Goal: Find specific page/section: Find specific page/section

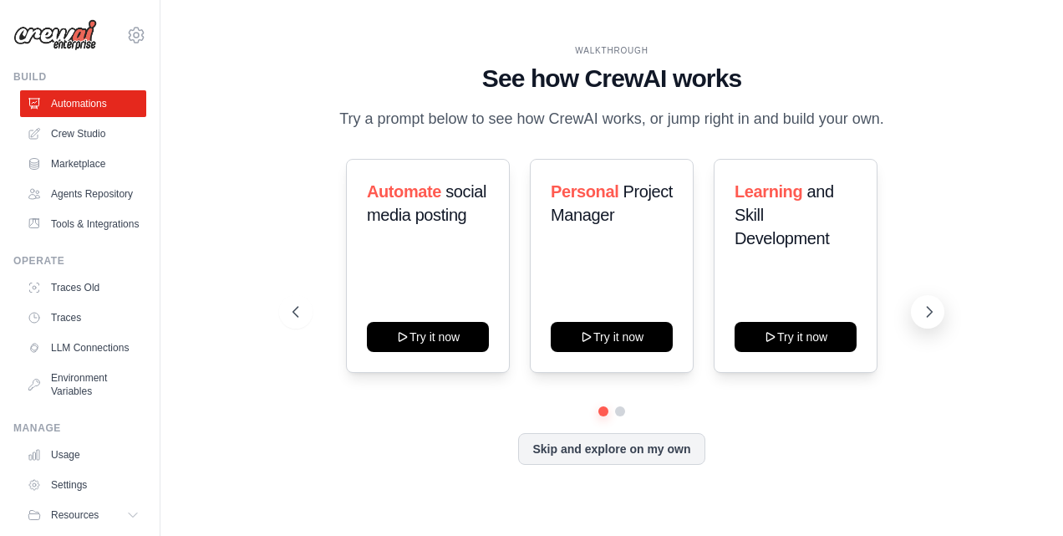
click at [932, 307] on icon at bounding box center [929, 311] width 17 height 17
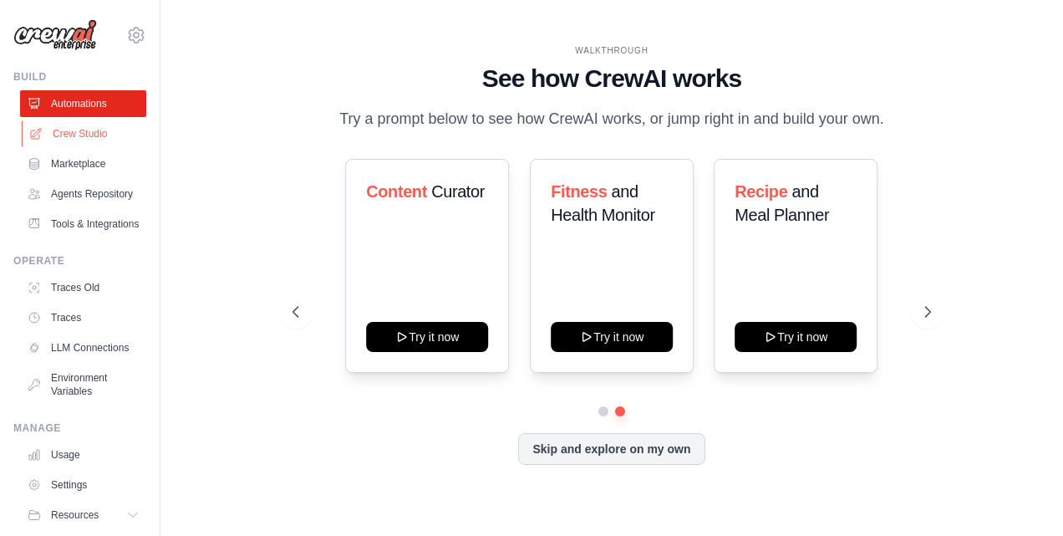
click at [69, 124] on link "Crew Studio" at bounding box center [85, 133] width 126 height 27
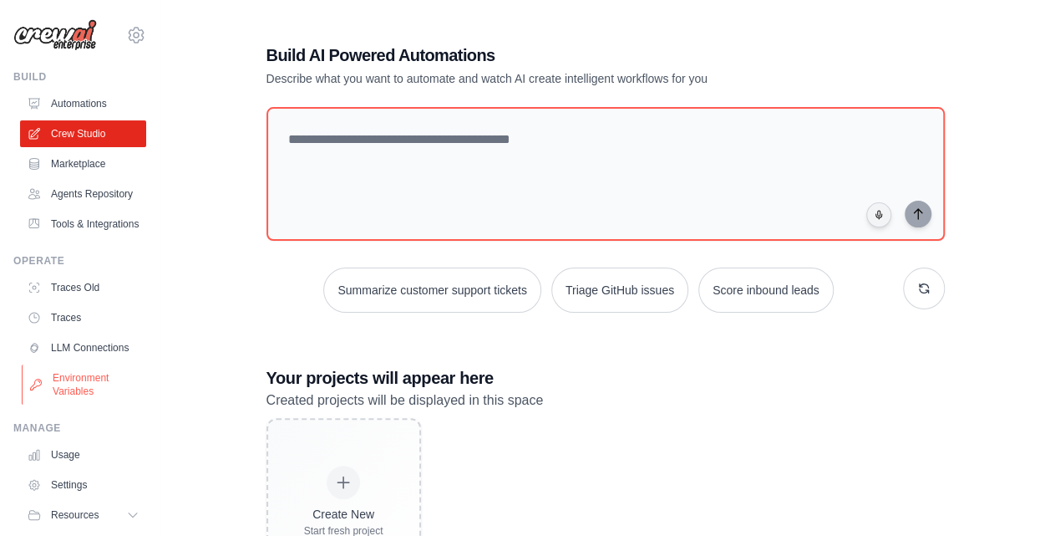
scroll to position [90, 0]
